Goal: Task Accomplishment & Management: Manage account settings

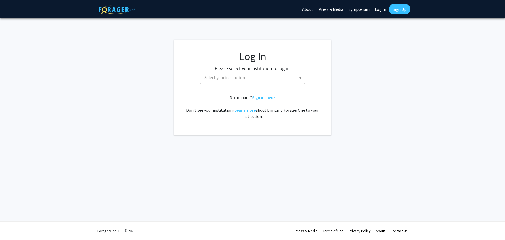
click at [217, 77] on span "Select your institution" at bounding box center [224, 77] width 41 height 5
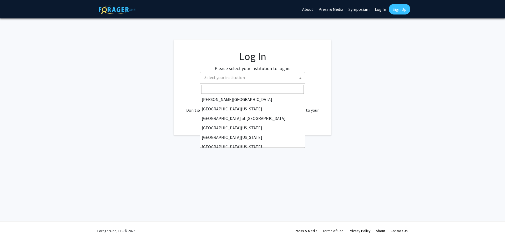
scroll to position [184, 0]
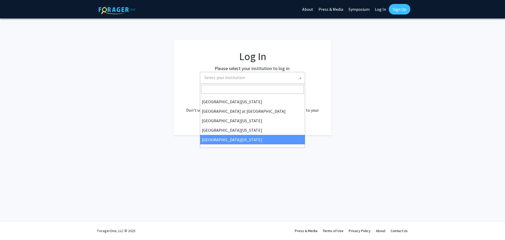
select select "33"
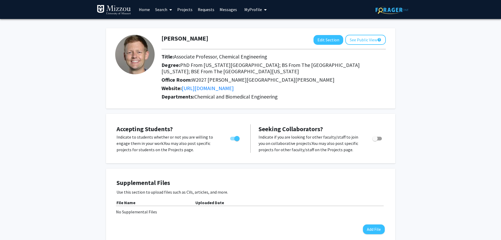
click at [380, 138] on span "Toggle" at bounding box center [376, 139] width 9 height 4
click at [375, 140] on input "Toggle" at bounding box center [375, 140] width 0 height 0
click at [376, 137] on span "Toggle" at bounding box center [376, 139] width 9 height 4
click at [375, 140] on input "Toggle" at bounding box center [375, 140] width 0 height 0
checkbox input "false"
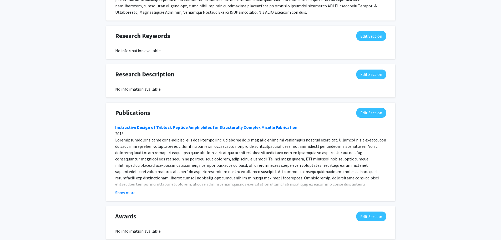
scroll to position [315, 0]
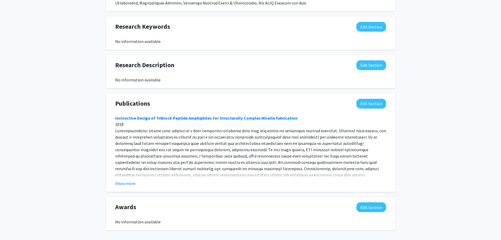
click at [129, 180] on fg-read-more "Instructive Design of Triblock Peptide Amphiphiles for Structurally Complex Mic…" at bounding box center [250, 151] width 271 height 72
click at [127, 186] on button "Show more" at bounding box center [125, 183] width 20 height 6
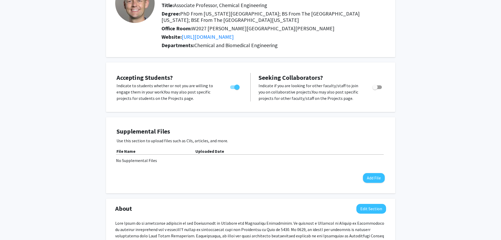
scroll to position [0, 0]
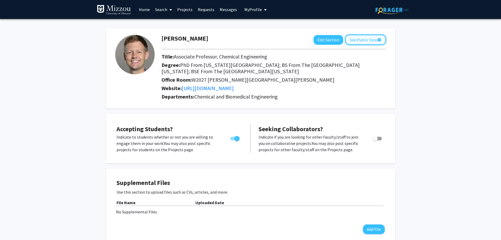
click at [360, 40] on button "See Public View help" at bounding box center [365, 40] width 41 height 10
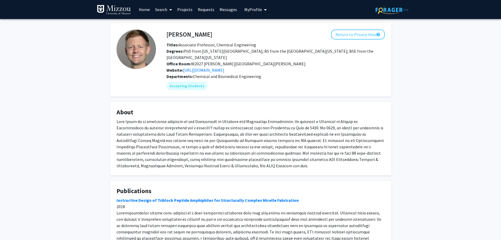
click at [400, 49] on div "Bret Ulery Return to Private View help Titles: Associate Professor, Chemical En…" at bounding box center [250, 155] width 501 height 273
click at [182, 9] on link "Projects" at bounding box center [185, 9] width 21 height 18
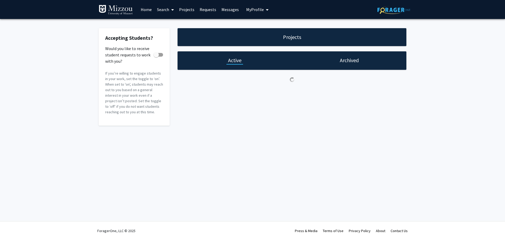
checkbox input "true"
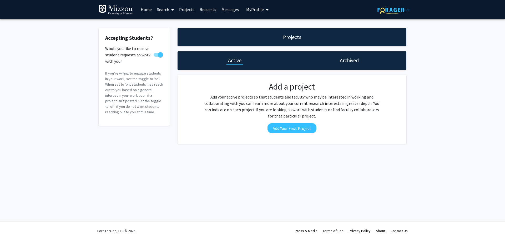
click at [209, 10] on link "Requests" at bounding box center [208, 9] width 22 height 18
